Goal: Find specific page/section: Find specific page/section

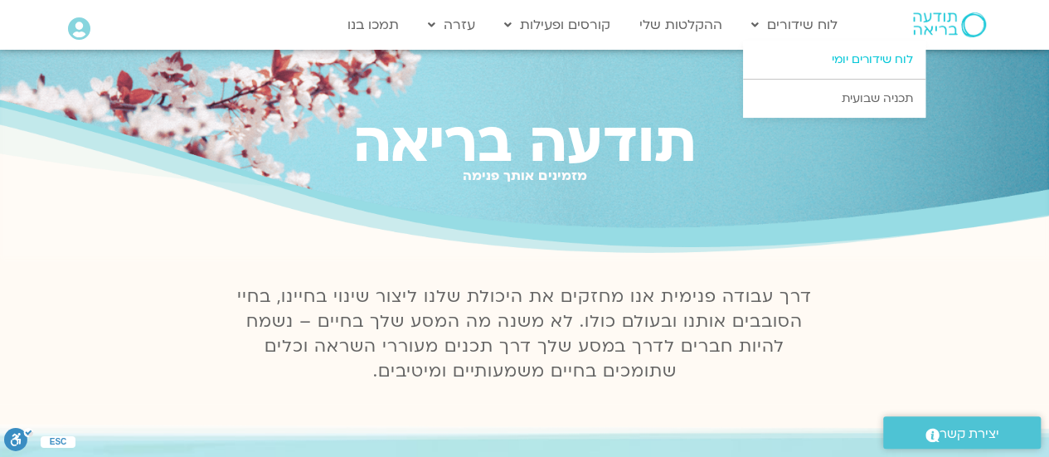
click at [779, 58] on link "לוח שידורים יומי" at bounding box center [834, 60] width 182 height 38
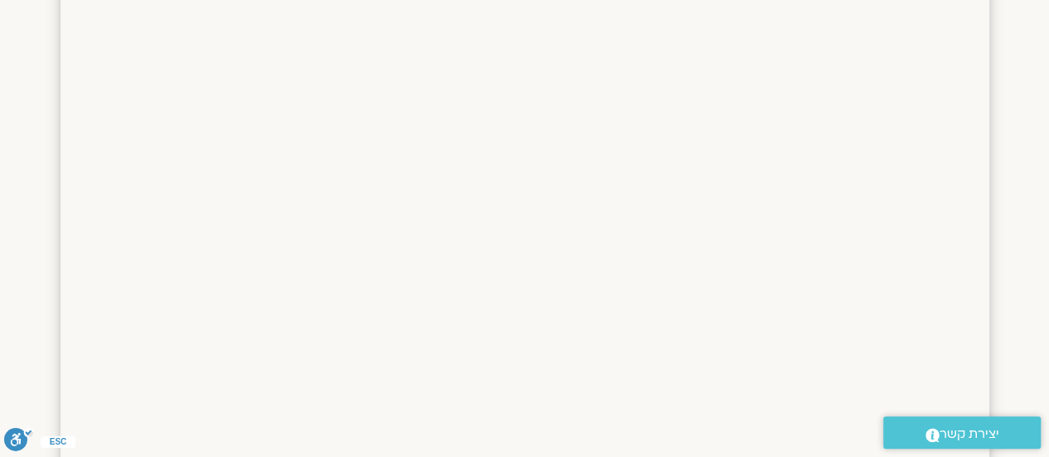
scroll to position [1746, 0]
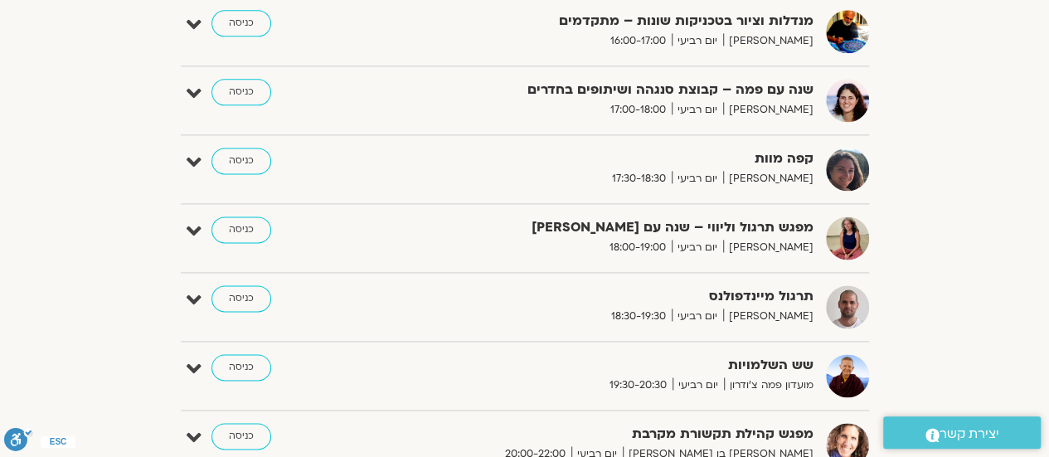
scroll to position [1063, 0]
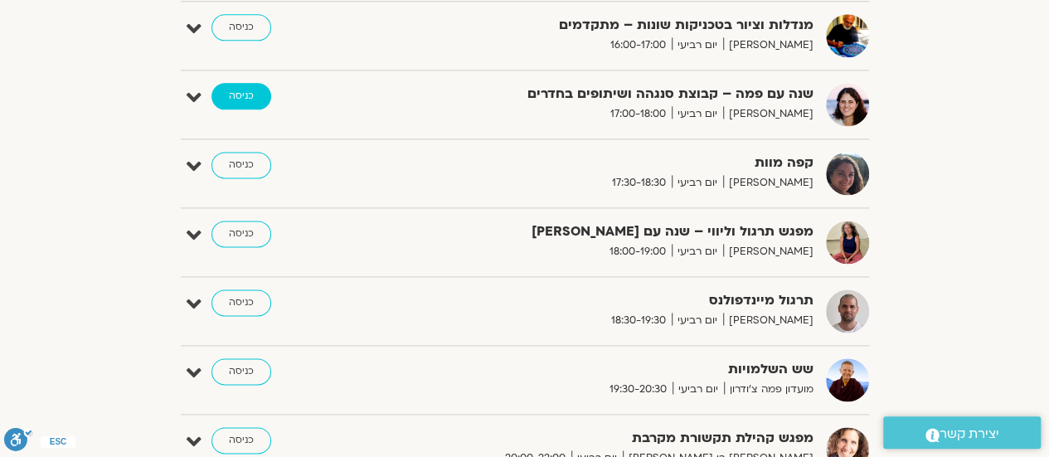
click at [240, 89] on link "כניסה" at bounding box center [241, 96] width 60 height 27
click at [251, 83] on link "כניסה" at bounding box center [241, 96] width 60 height 27
